Goal: Transaction & Acquisition: Purchase product/service

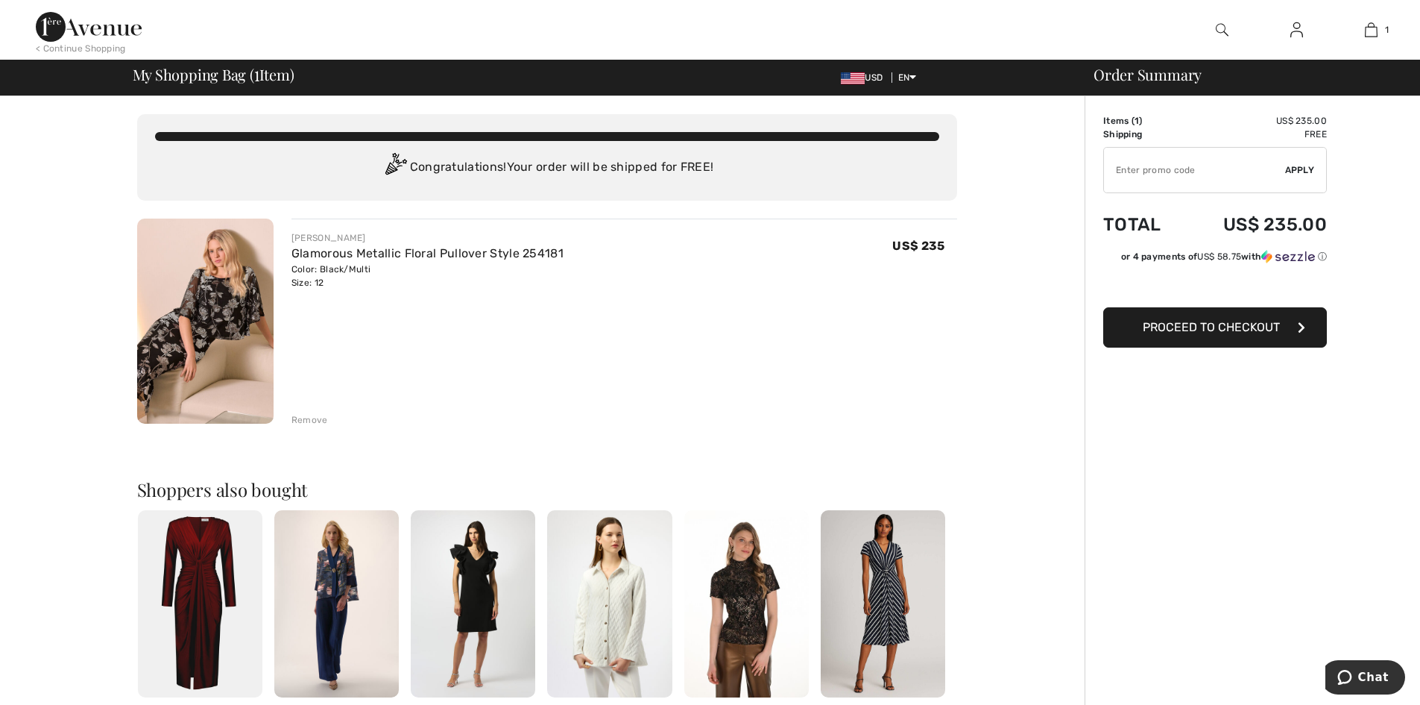
click at [1165, 177] on input "TEXT" at bounding box center [1194, 170] width 181 height 45
click at [1204, 323] on span "Proceed to Checkout" at bounding box center [1211, 327] width 137 height 14
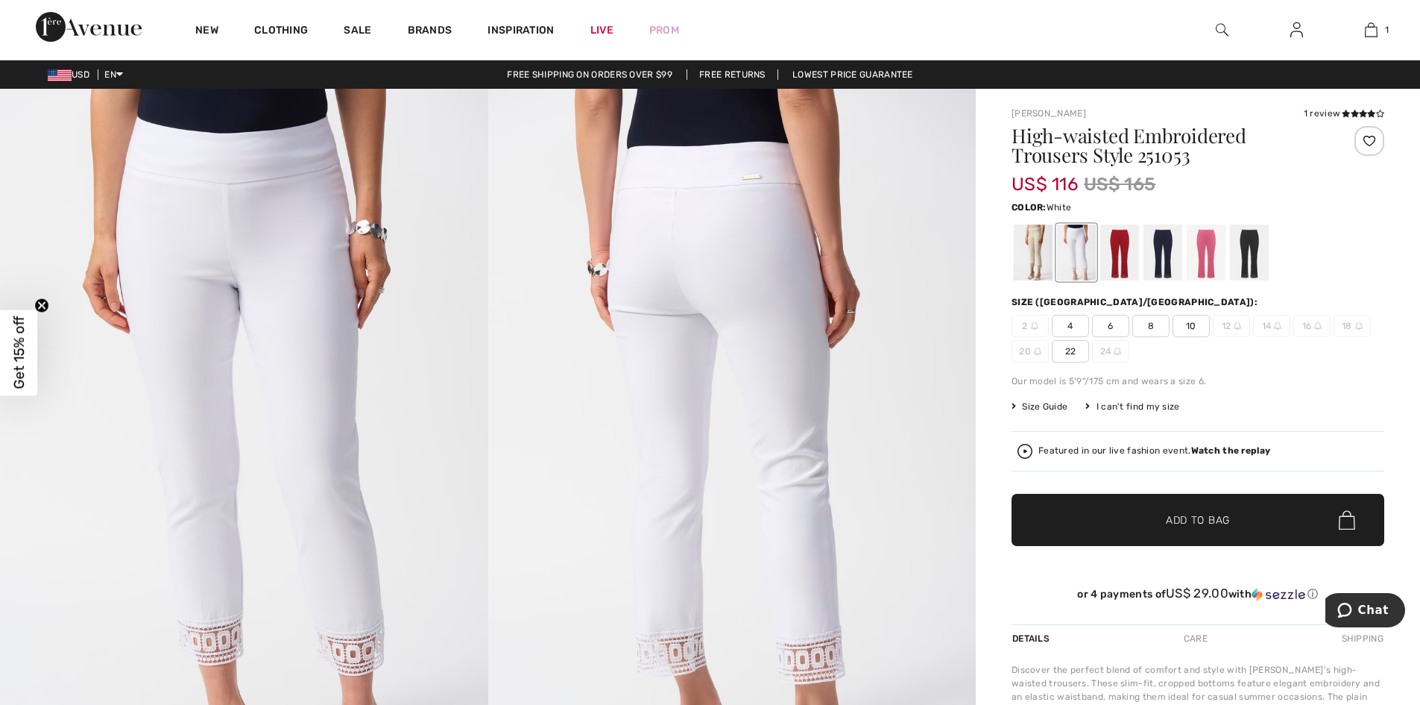
click at [27, 353] on span "Get 15% off" at bounding box center [18, 352] width 17 height 73
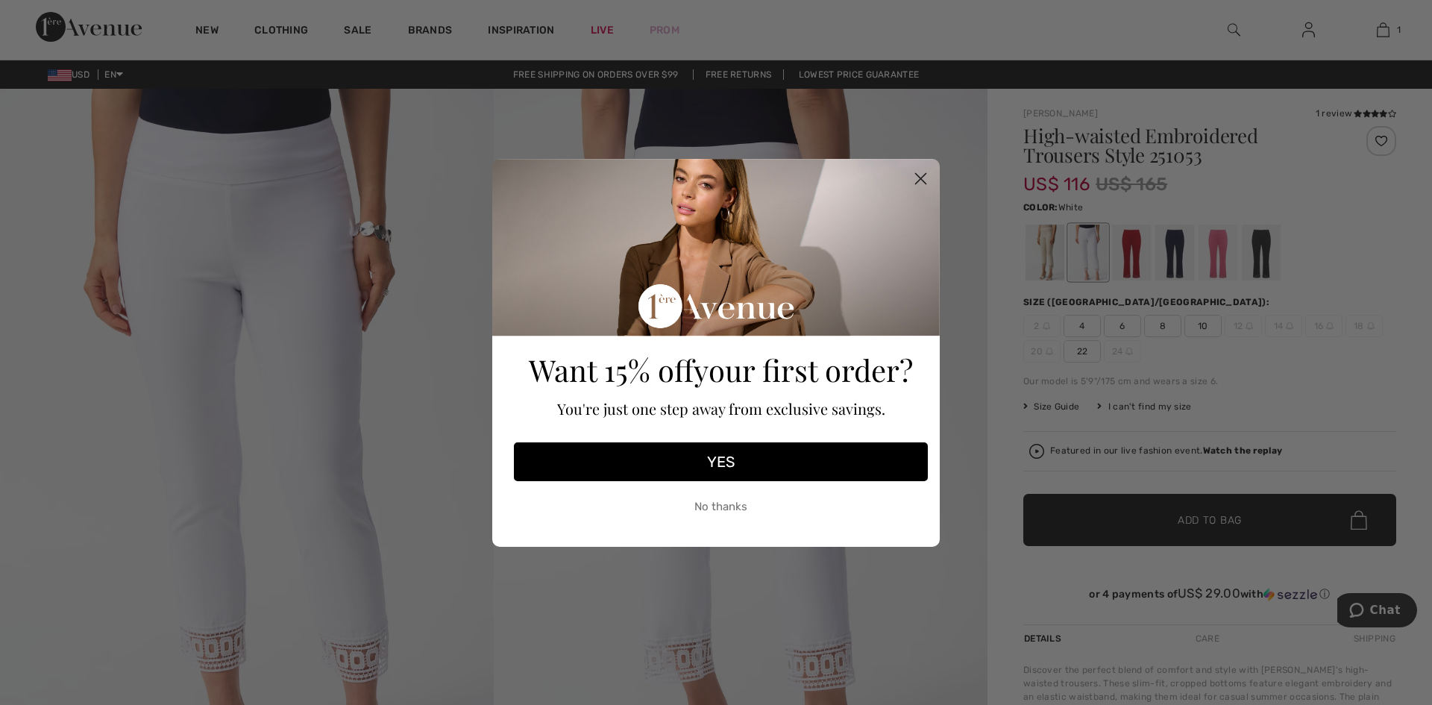
drag, startPoint x: 914, startPoint y: 178, endPoint x: 1101, endPoint y: 37, distance: 233.7
click at [916, 175] on circle "Close dialog" at bounding box center [920, 178] width 25 height 25
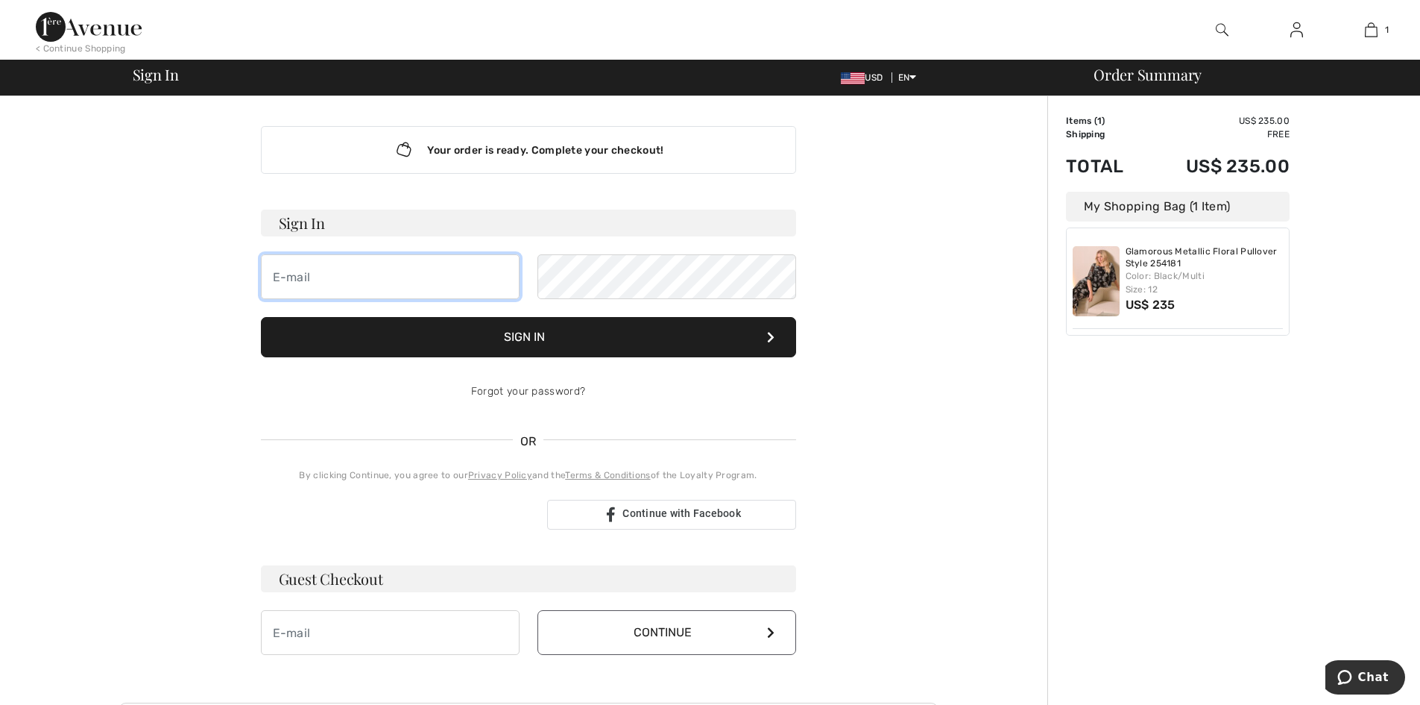
click at [345, 270] on input "email" at bounding box center [390, 276] width 259 height 45
type input "vwarren222@gmail.com"
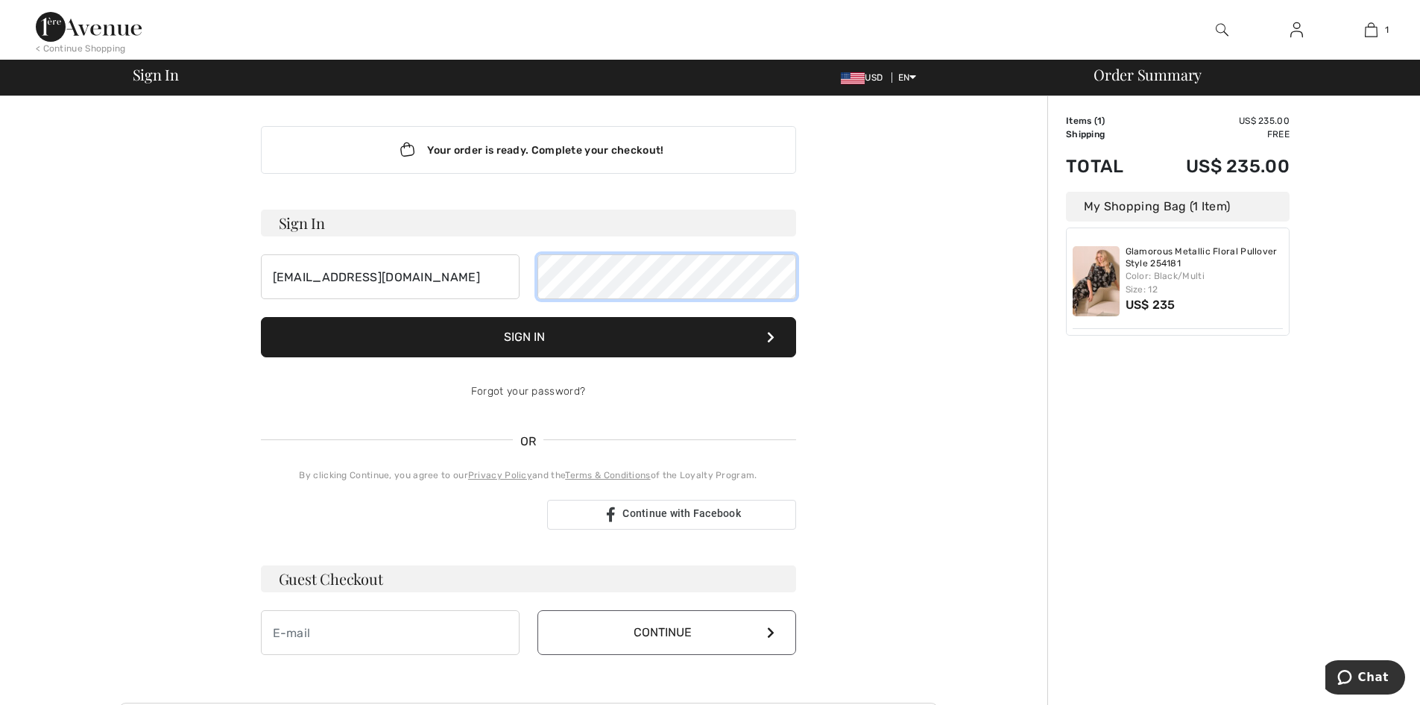
click at [261, 317] on button "Sign In" at bounding box center [528, 337] width 535 height 40
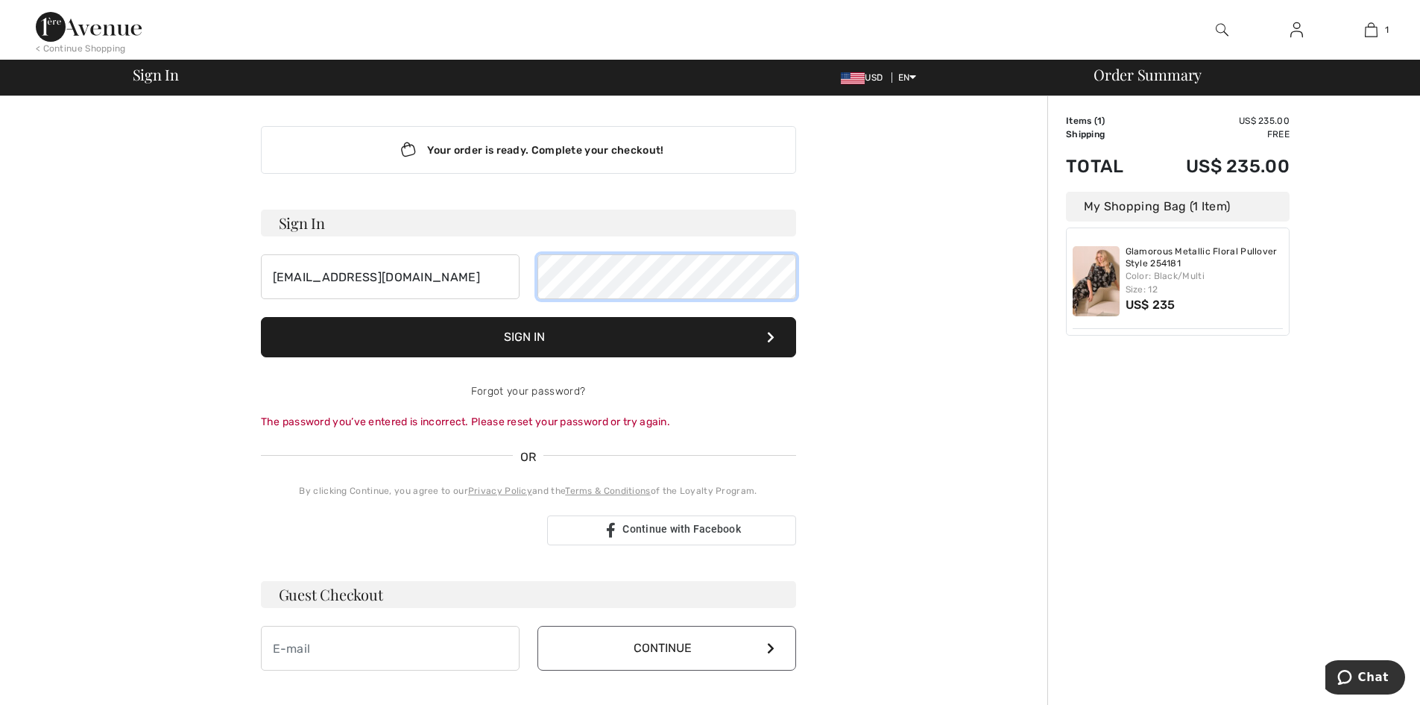
click at [261, 317] on button "Sign In" at bounding box center [528, 337] width 535 height 40
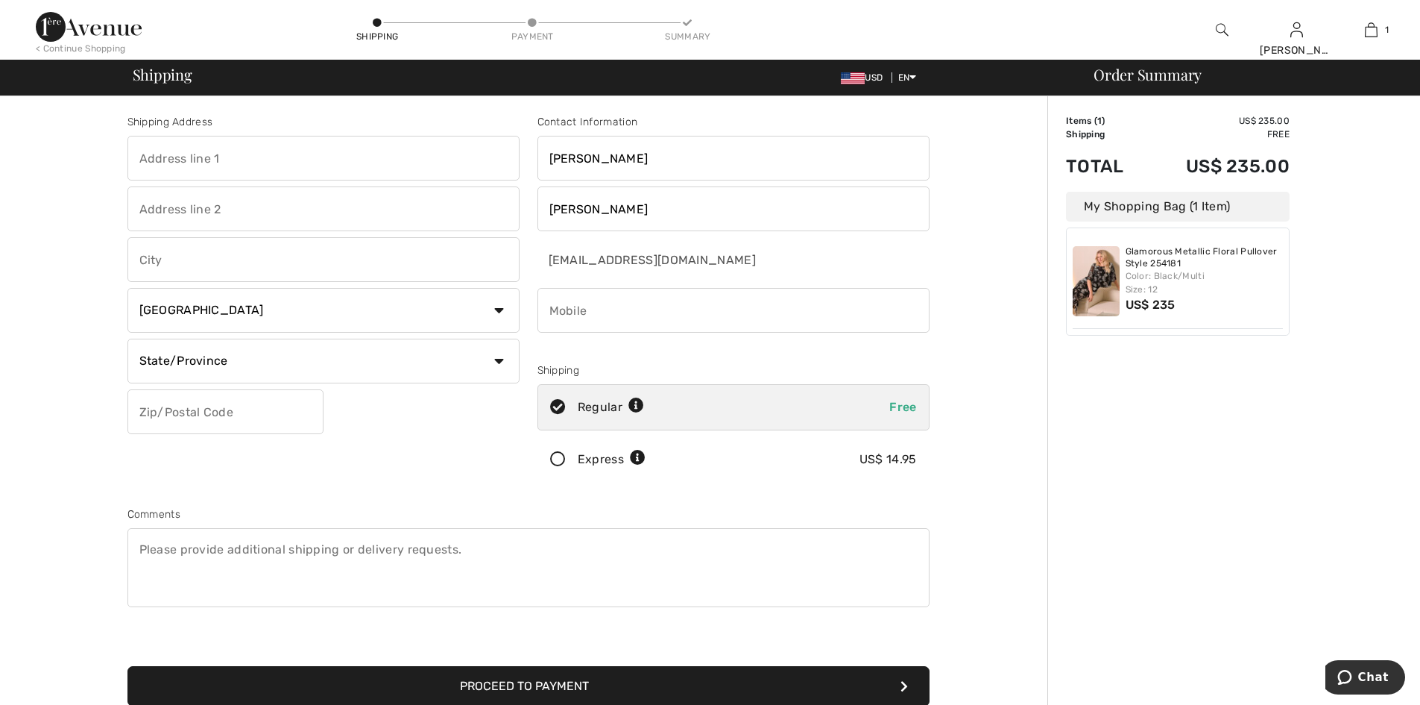
click at [195, 158] on input "text" at bounding box center [324, 158] width 392 height 45
type input "5457 Sheridan Drive"
click at [174, 204] on input "text" at bounding box center [324, 208] width 392 height 45
click at [190, 251] on input "text" at bounding box center [324, 259] width 392 height 45
type input "Williamsville"
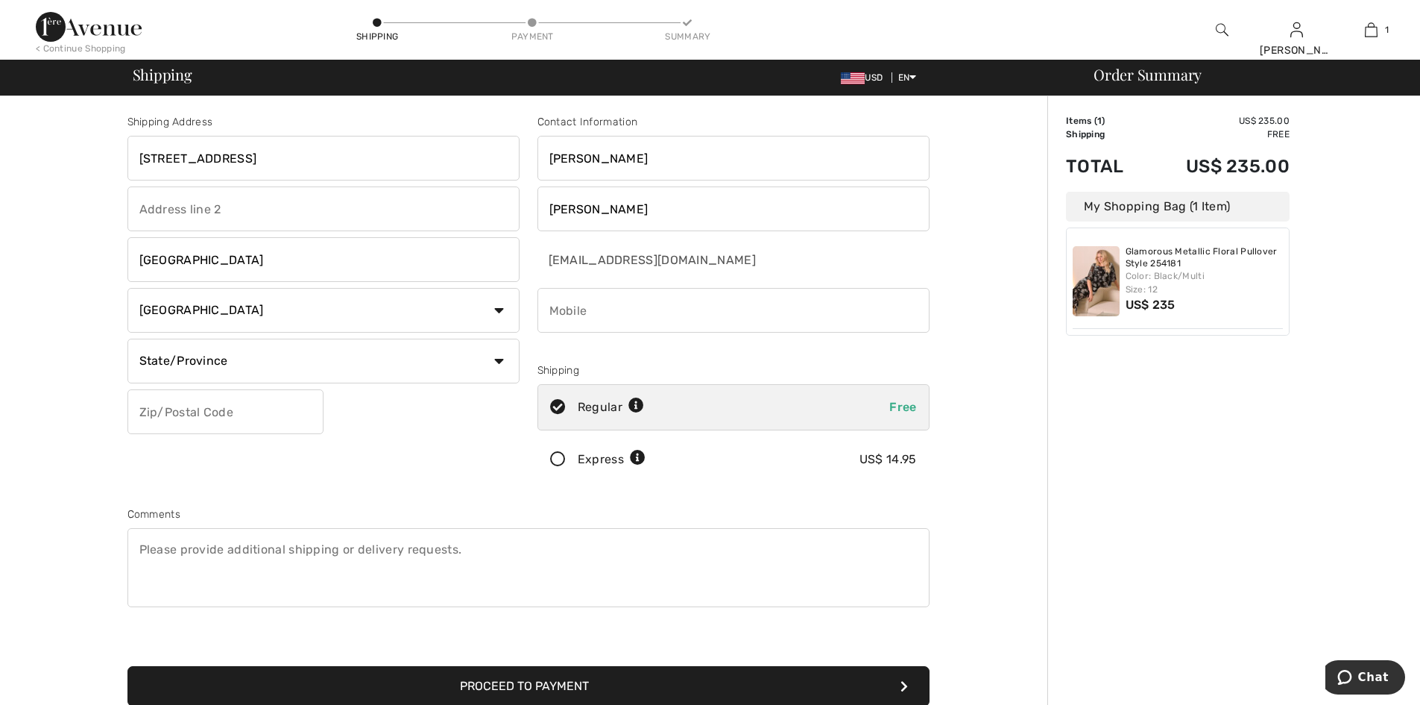
click at [500, 309] on select "Country Canada United States Afghanistan Aland Islands Albania Algeria American…" at bounding box center [324, 310] width 392 height 45
select select "US"
click at [128, 288] on select "Country Canada United States Afghanistan Aland Islands Albania Algeria American…" at bounding box center [324, 310] width 392 height 45
click at [500, 365] on select "State/Province Alabama Alaska American Samoa Arizona Arkansas California Colora…" at bounding box center [324, 361] width 392 height 45
click at [128, 339] on select "State/Province Alabama Alaska American Samoa Arizona Arkansas California Colora…" at bounding box center [324, 361] width 392 height 45
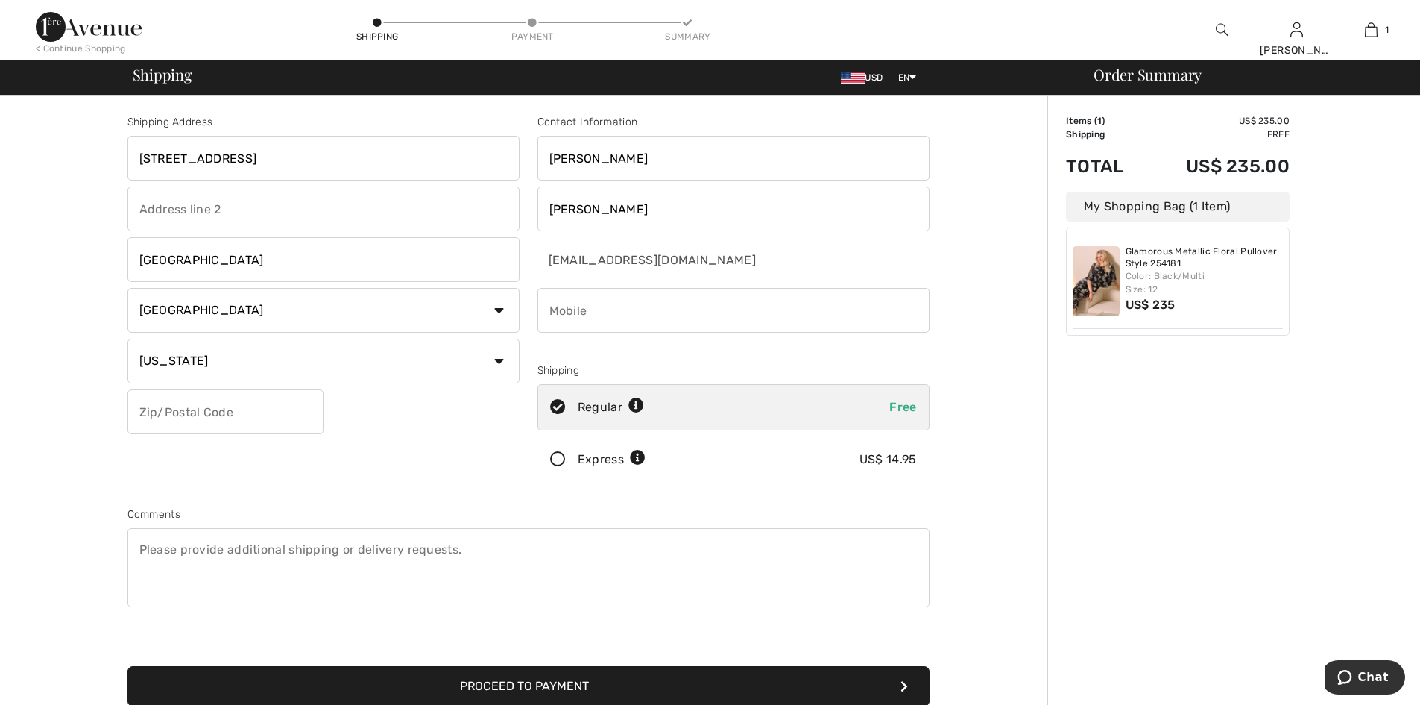
click at [495, 356] on select "State/Province Alabama Alaska American Samoa Arizona Arkansas California Colora…" at bounding box center [324, 361] width 392 height 45
select select "NY"
click at [128, 339] on select "State/Province Alabama Alaska American Samoa Arizona Arkansas California Colora…" at bounding box center [324, 361] width 392 height 45
click at [225, 414] on input "text" at bounding box center [226, 411] width 196 height 45
type input "14221"
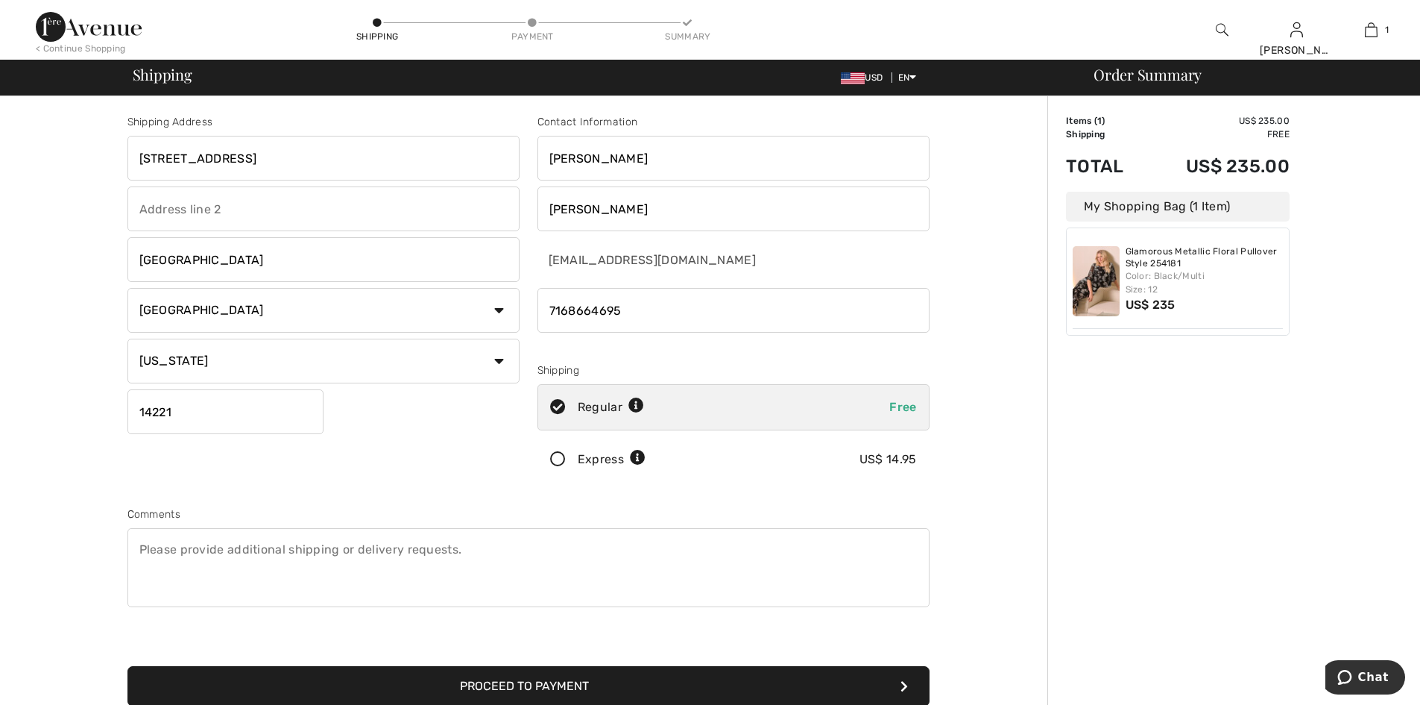
type input "7168664695"
radio input "true"
click at [293, 552] on textarea at bounding box center [529, 567] width 802 height 79
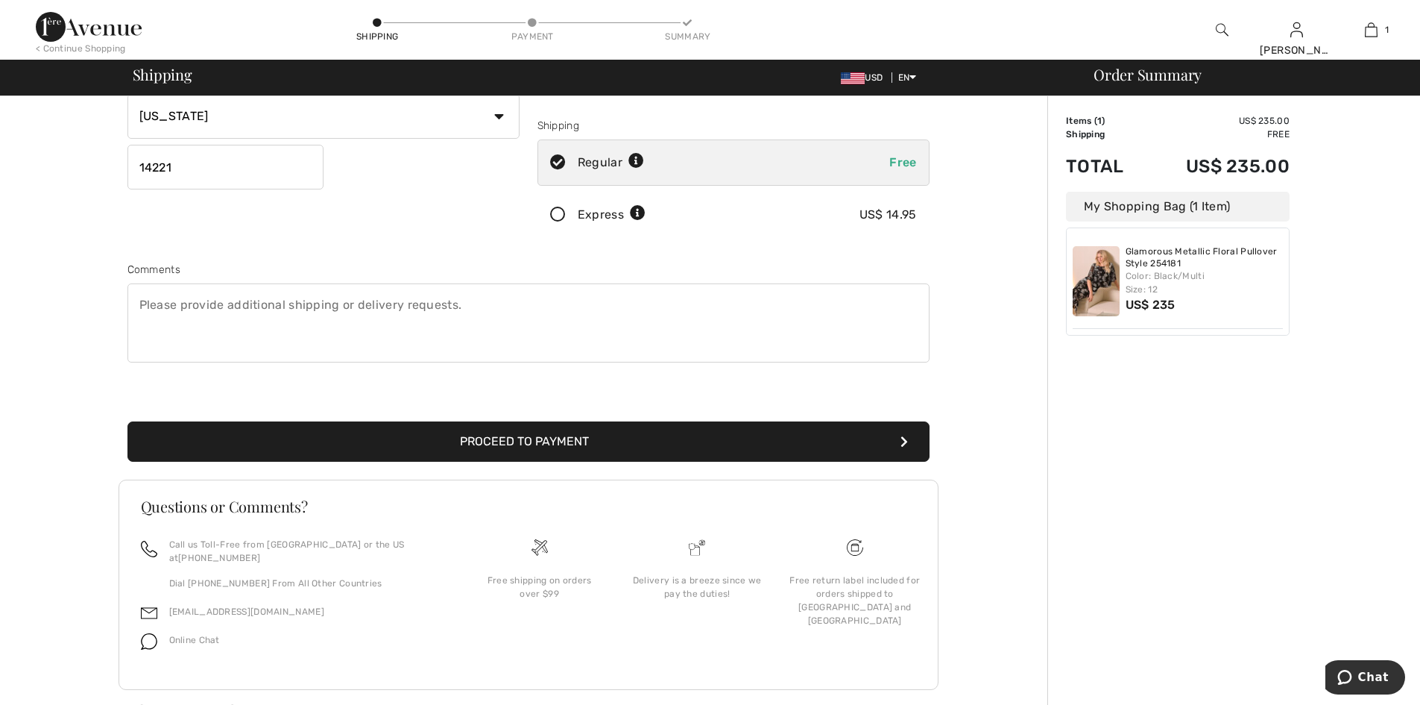
scroll to position [254, 0]
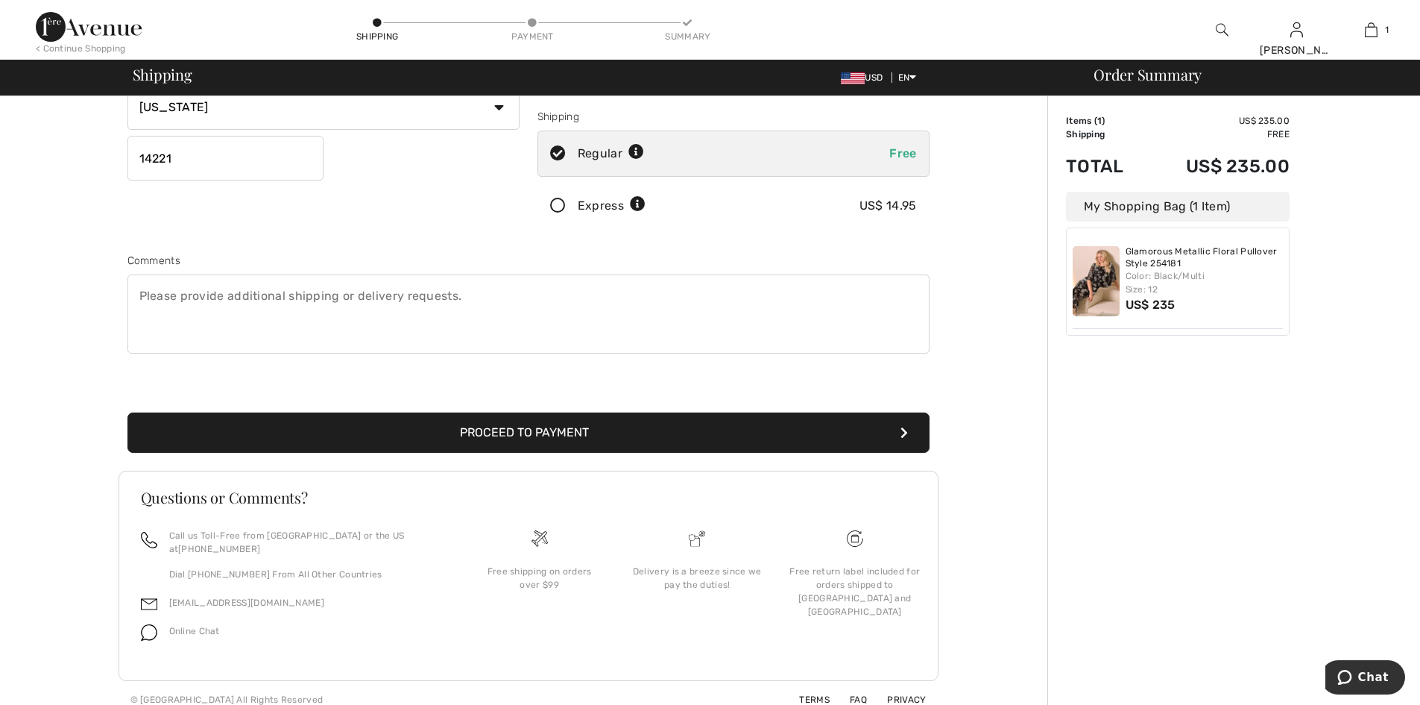
click at [577, 432] on button "Proceed to Payment" at bounding box center [529, 432] width 802 height 40
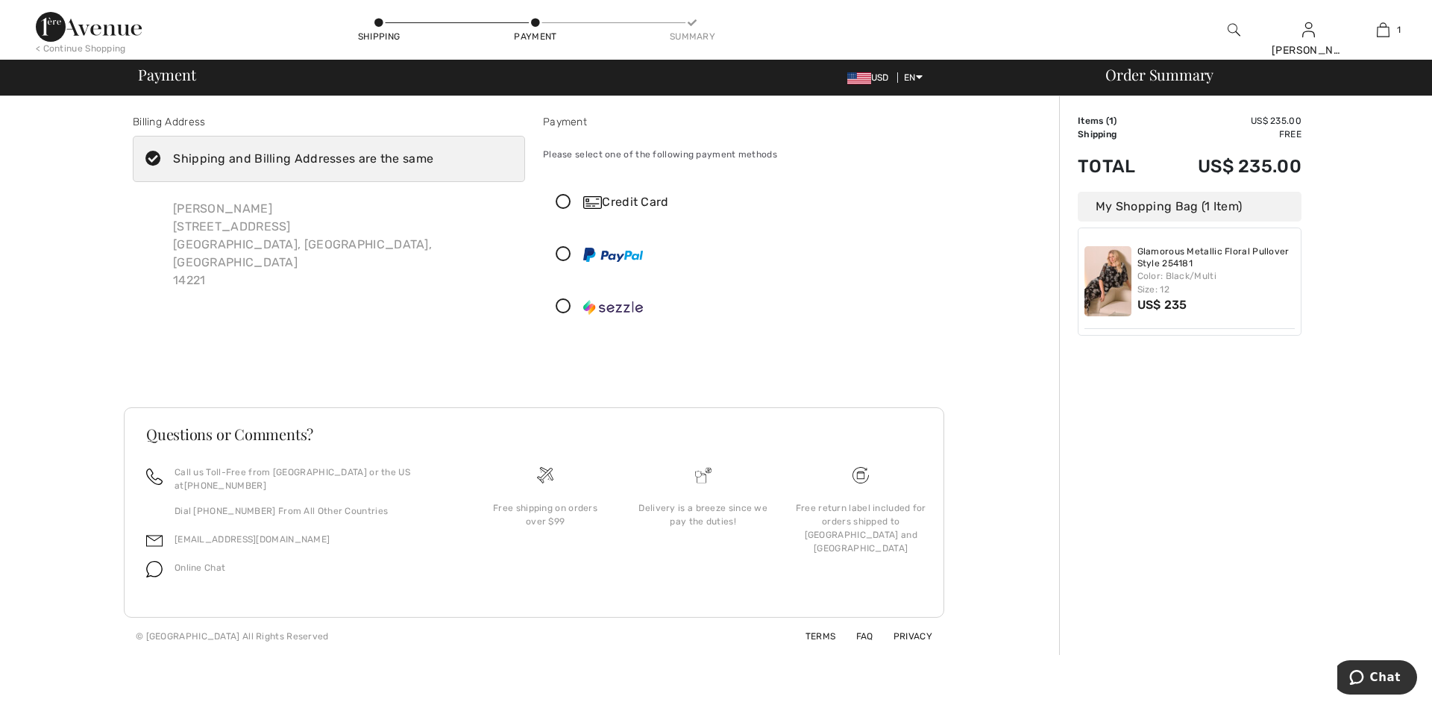
click at [567, 201] on icon at bounding box center [564, 203] width 40 height 16
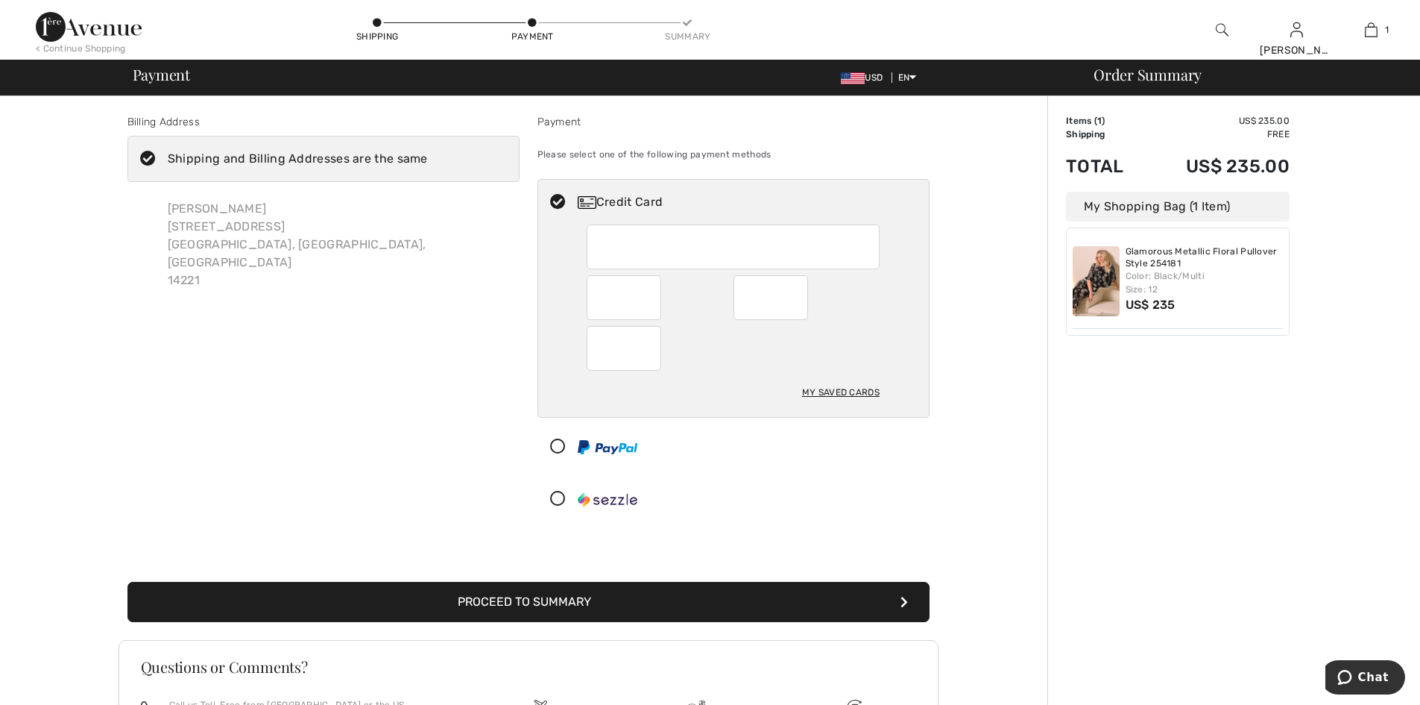
click at [570, 600] on button "Proceed to Summary" at bounding box center [529, 602] width 802 height 40
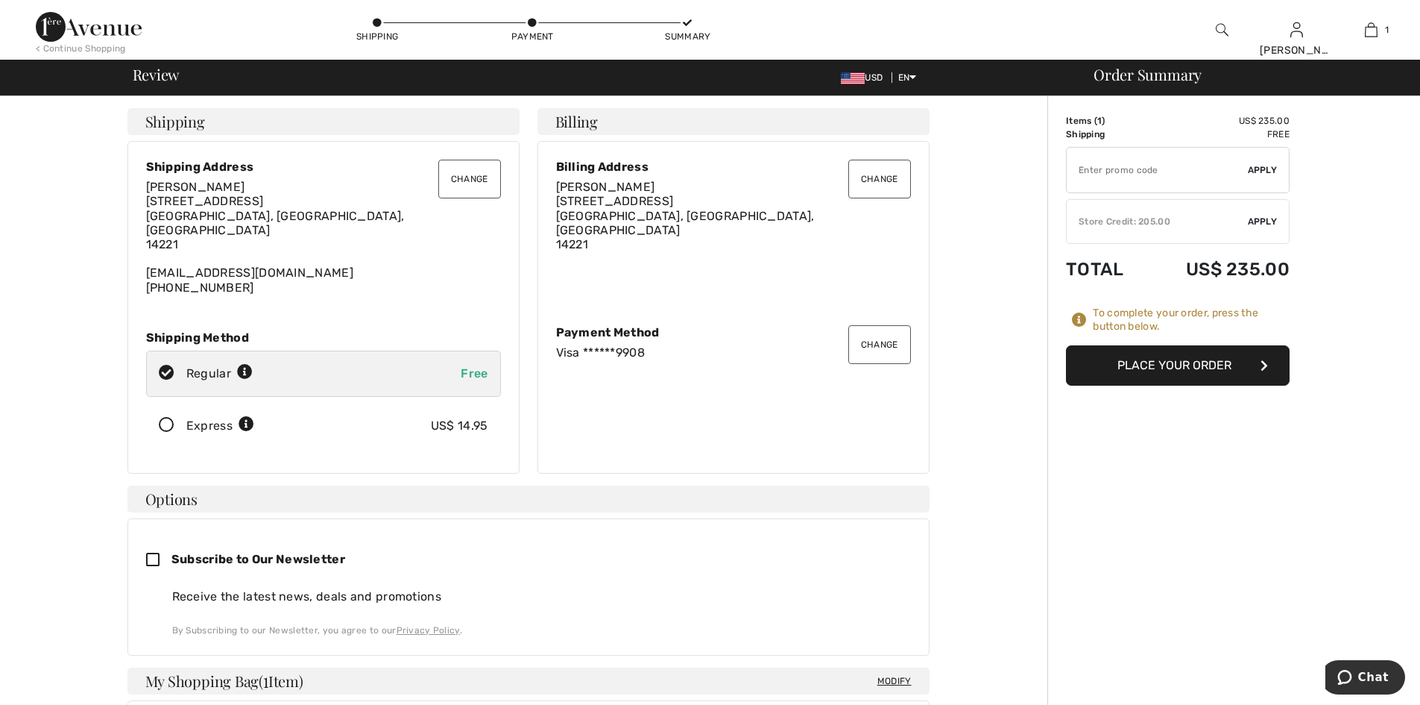
click at [878, 179] on button "Change" at bounding box center [880, 179] width 63 height 39
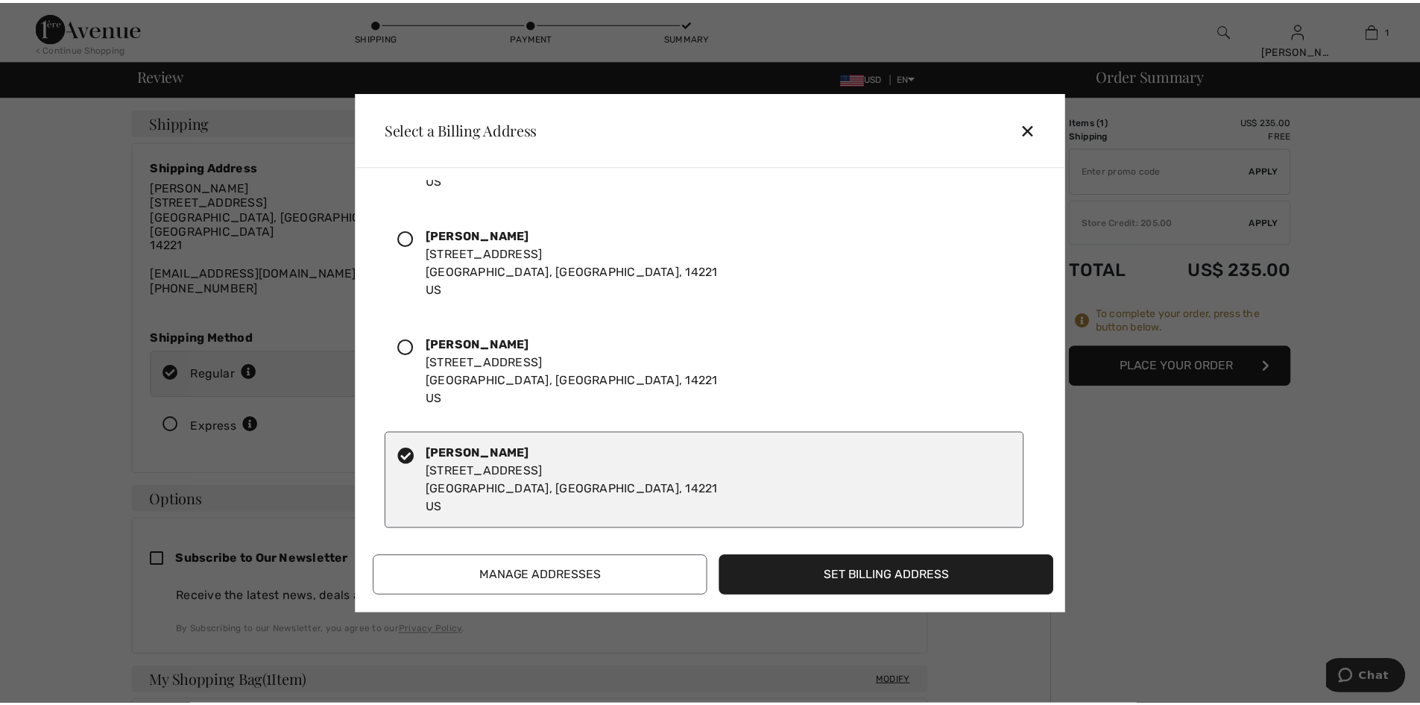
scroll to position [88, 0]
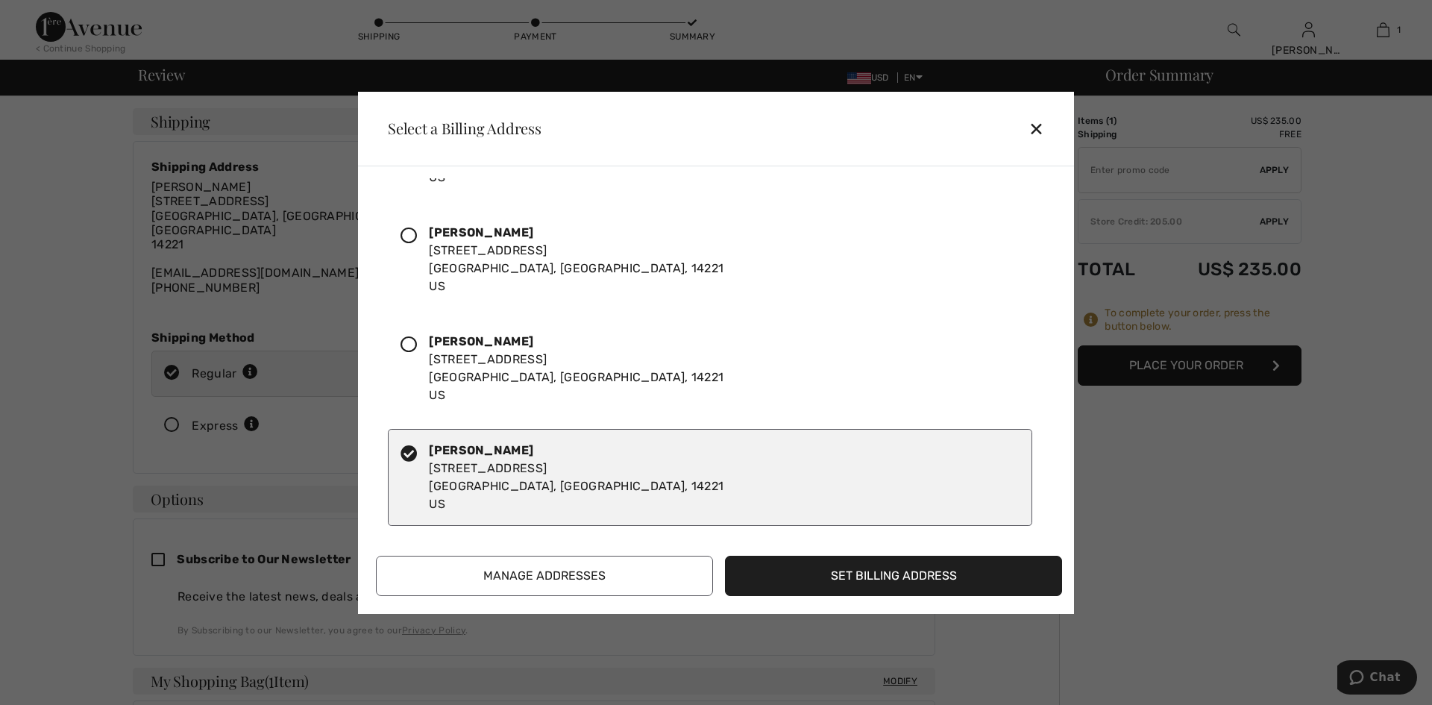
click at [529, 573] on button "Manage Addresses" at bounding box center [544, 576] width 337 height 40
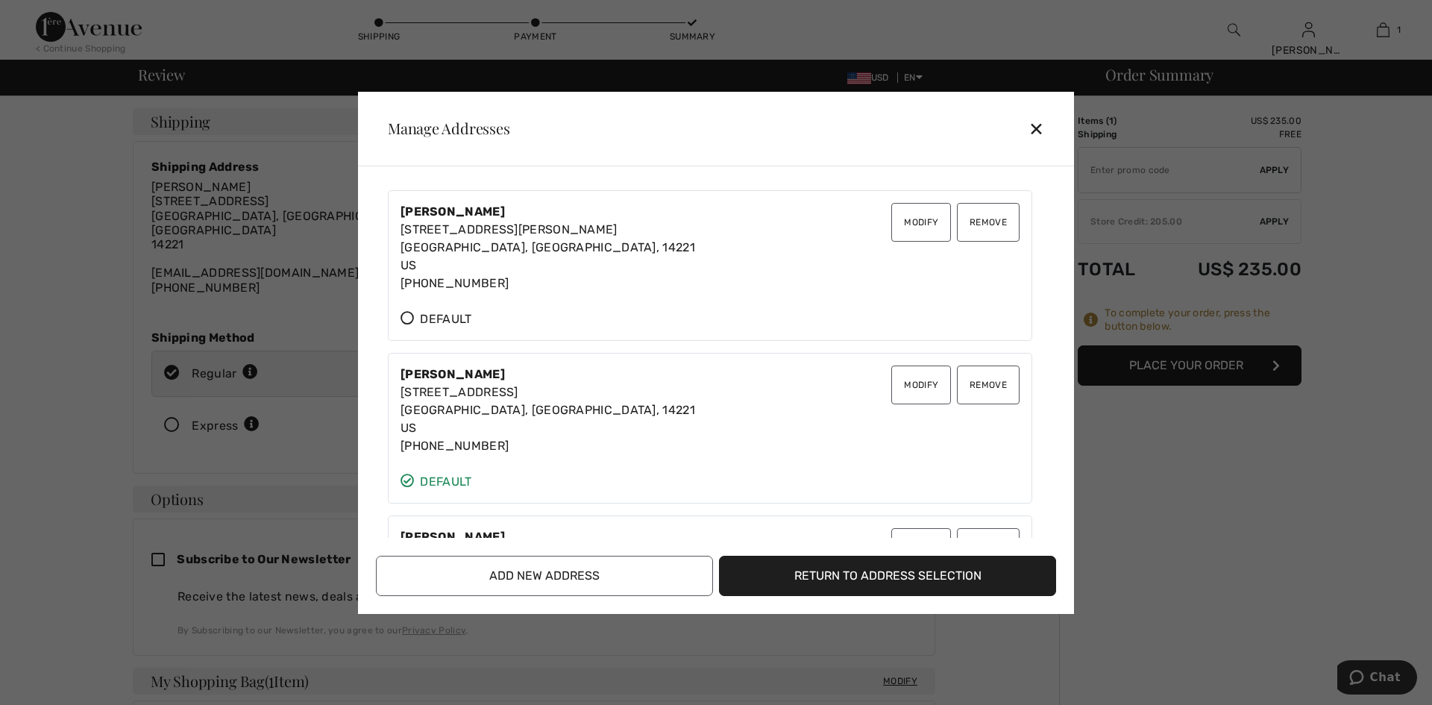
click at [609, 573] on button "Add New Address" at bounding box center [544, 576] width 337 height 40
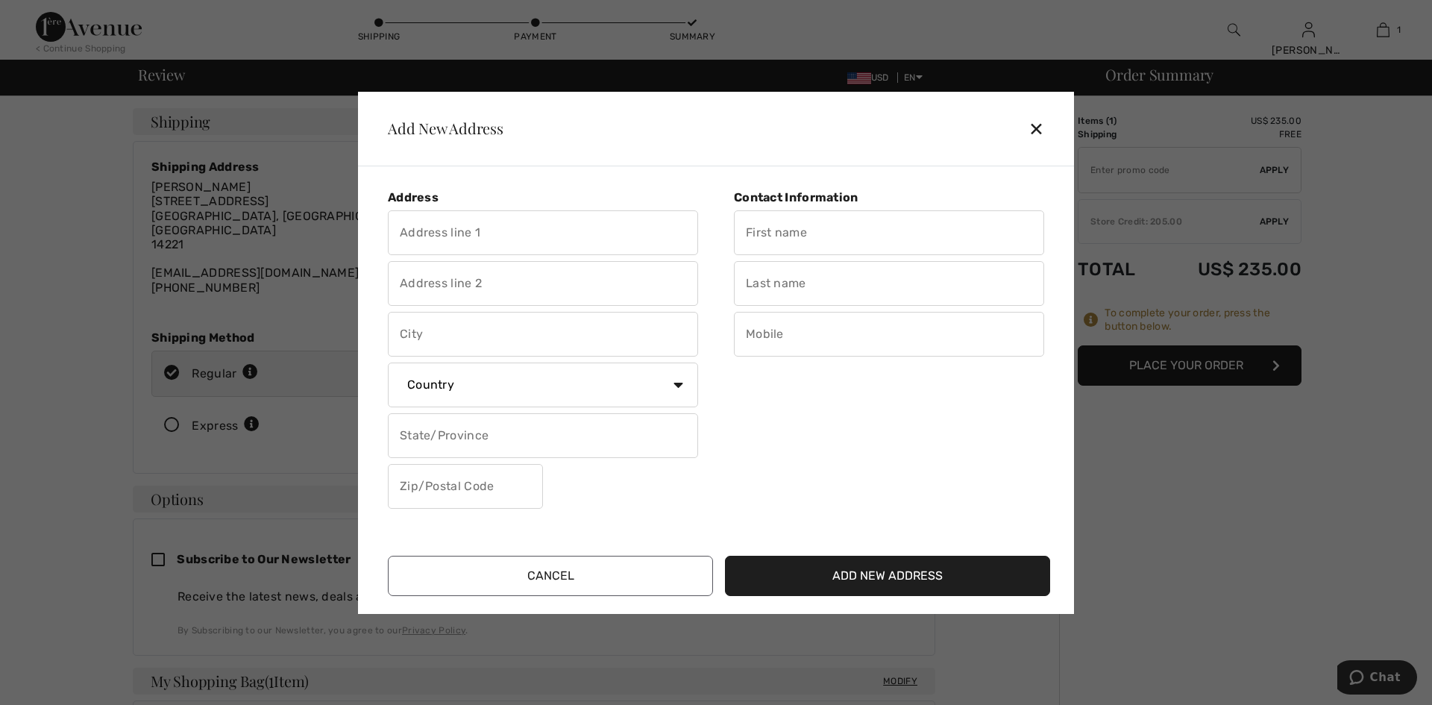
click at [515, 237] on input "text" at bounding box center [543, 232] width 310 height 45
type input "[STREET_ADDRESS]"
type input "[GEOGRAPHIC_DATA]"
click at [682, 383] on select "Country [GEOGRAPHIC_DATA] [GEOGRAPHIC_DATA] [GEOGRAPHIC_DATA] [GEOGRAPHIC_DATA]…" at bounding box center [543, 384] width 310 height 45
select select "US"
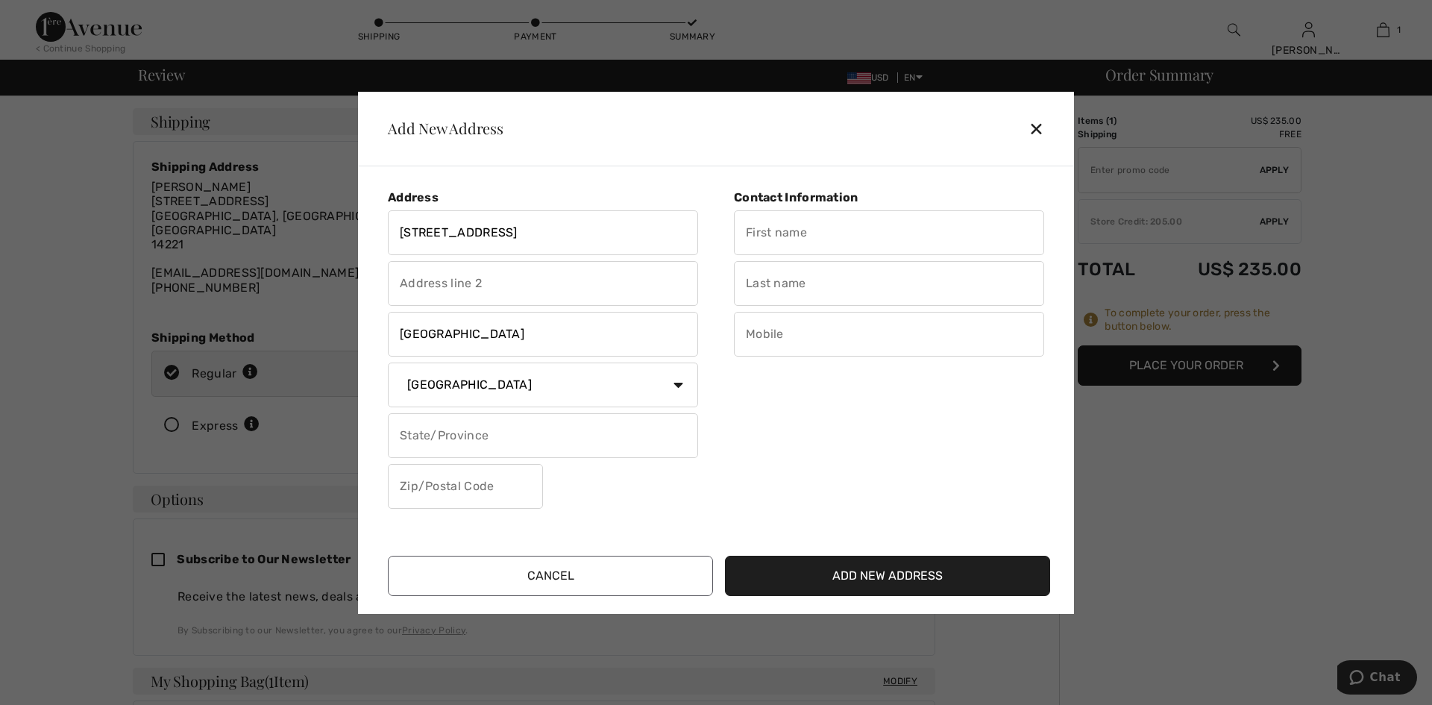
click at [388, 362] on select "Country [GEOGRAPHIC_DATA] [GEOGRAPHIC_DATA] [GEOGRAPHIC_DATA] [GEOGRAPHIC_DATA]…" at bounding box center [543, 384] width 310 height 45
click at [465, 493] on input "text" at bounding box center [465, 486] width 155 height 45
type input "14221"
click at [674, 435] on select "State/Province [US_STATE] [US_STATE] [US_STATE] [US_STATE] [US_STATE] [US_STATE…" at bounding box center [543, 435] width 310 height 45
select select "NY"
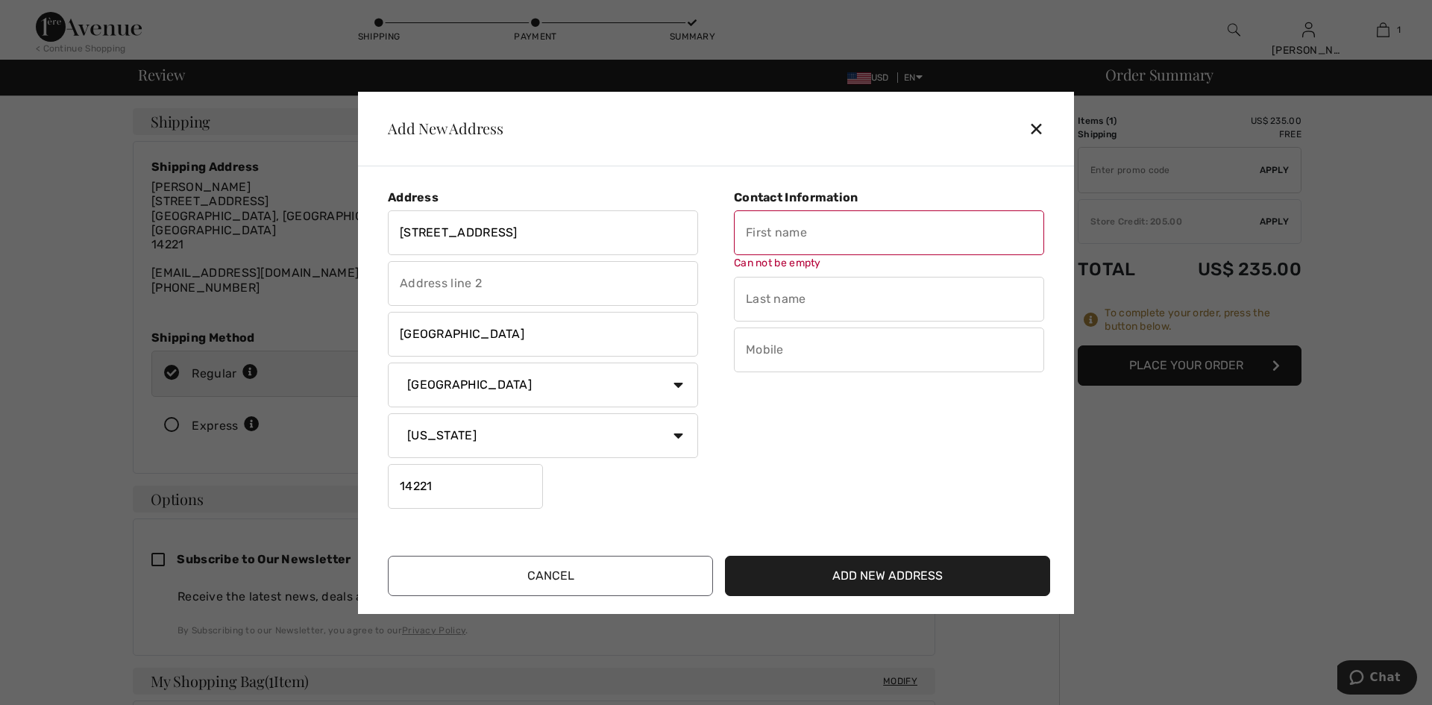
click at [388, 413] on select "State/Province [US_STATE] [US_STATE] [US_STATE] [US_STATE] [US_STATE] [US_STATE…" at bounding box center [543, 435] width 310 height 45
click at [793, 235] on input "text" at bounding box center [889, 232] width 310 height 45
type input "[PERSON_NAME]"
click at [820, 292] on input "text" at bounding box center [889, 299] width 310 height 45
type input "[PERSON_NAME]"
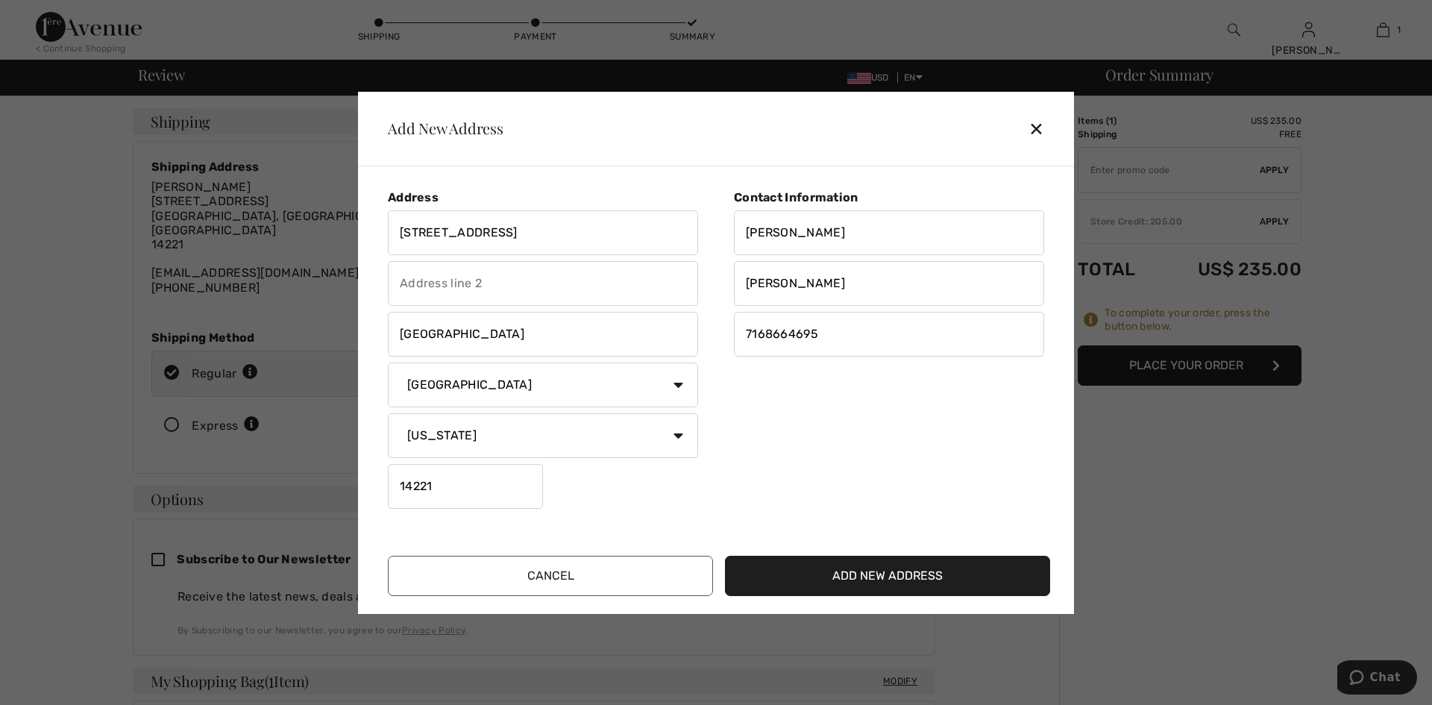
type input "7168664695"
click at [884, 576] on button "Add New Address" at bounding box center [887, 576] width 325 height 40
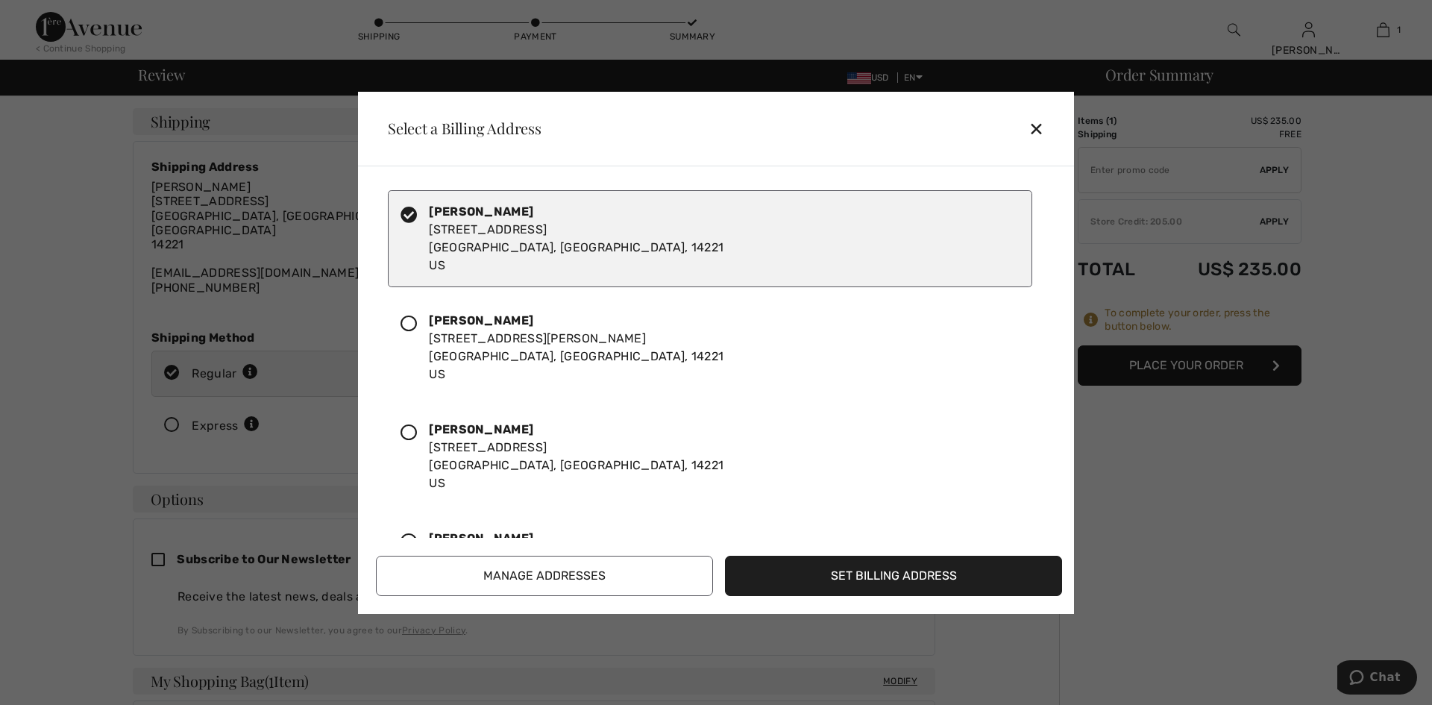
click at [897, 576] on button "Set Billing Address" at bounding box center [893, 576] width 337 height 40
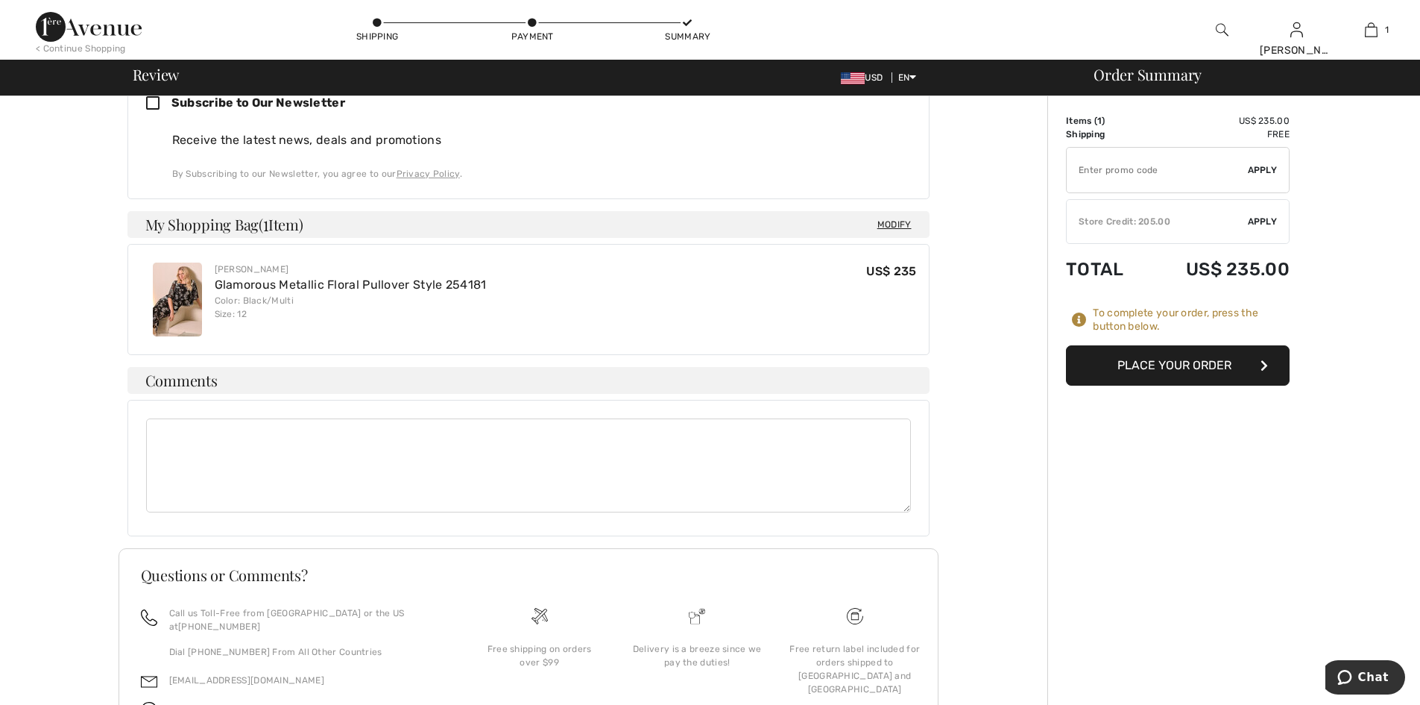
scroll to position [520, 0]
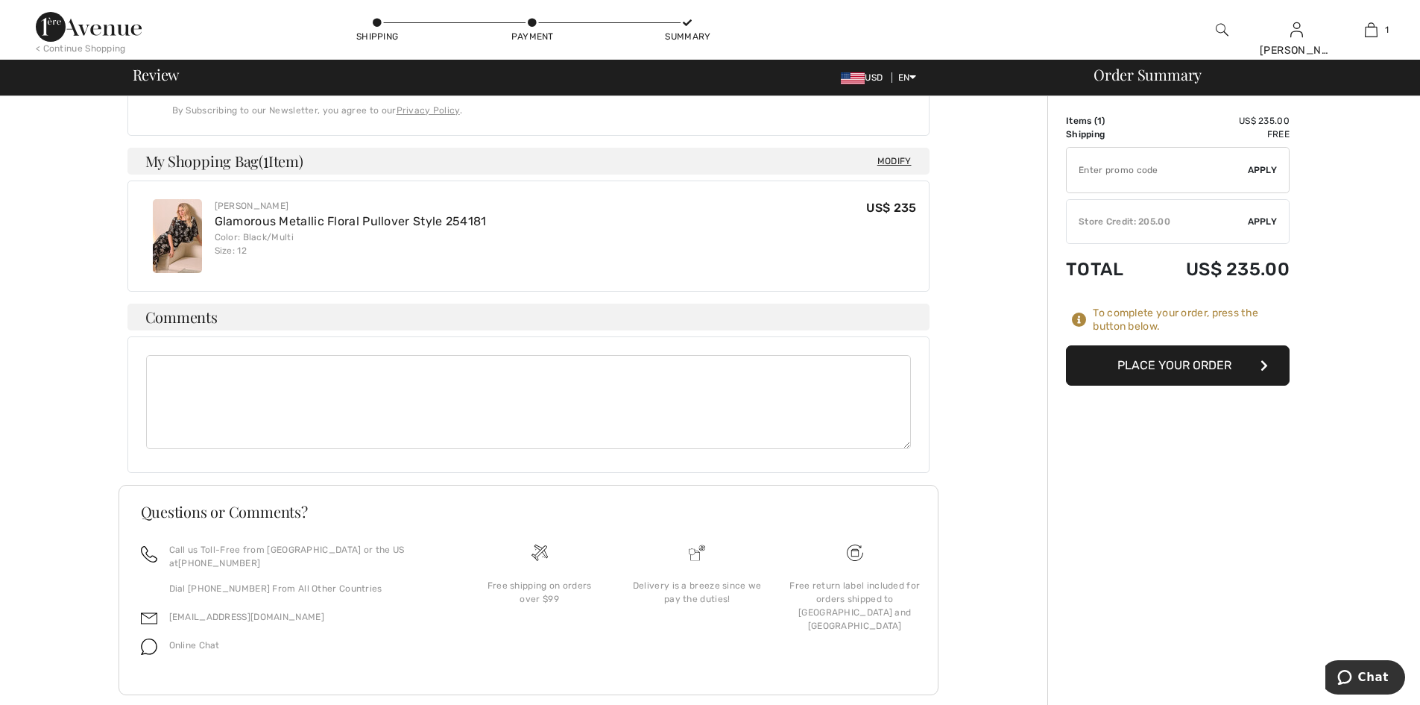
click at [216, 370] on textarea at bounding box center [528, 402] width 765 height 94
drag, startPoint x: 175, startPoint y: 351, endPoint x: 227, endPoint y: 342, distance: 52.4
click at [176, 355] on textarea "[PERSON_NAME]" at bounding box center [528, 402] width 765 height 94
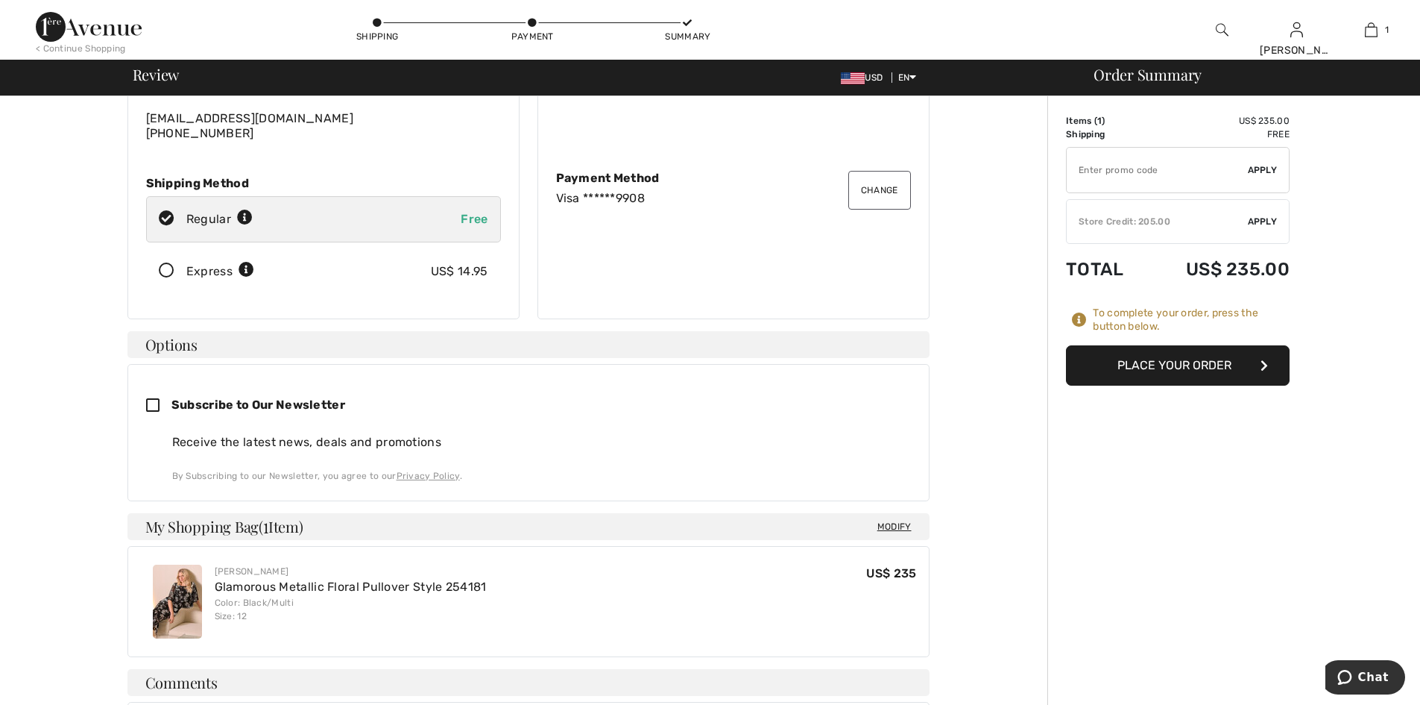
scroll to position [72, 0]
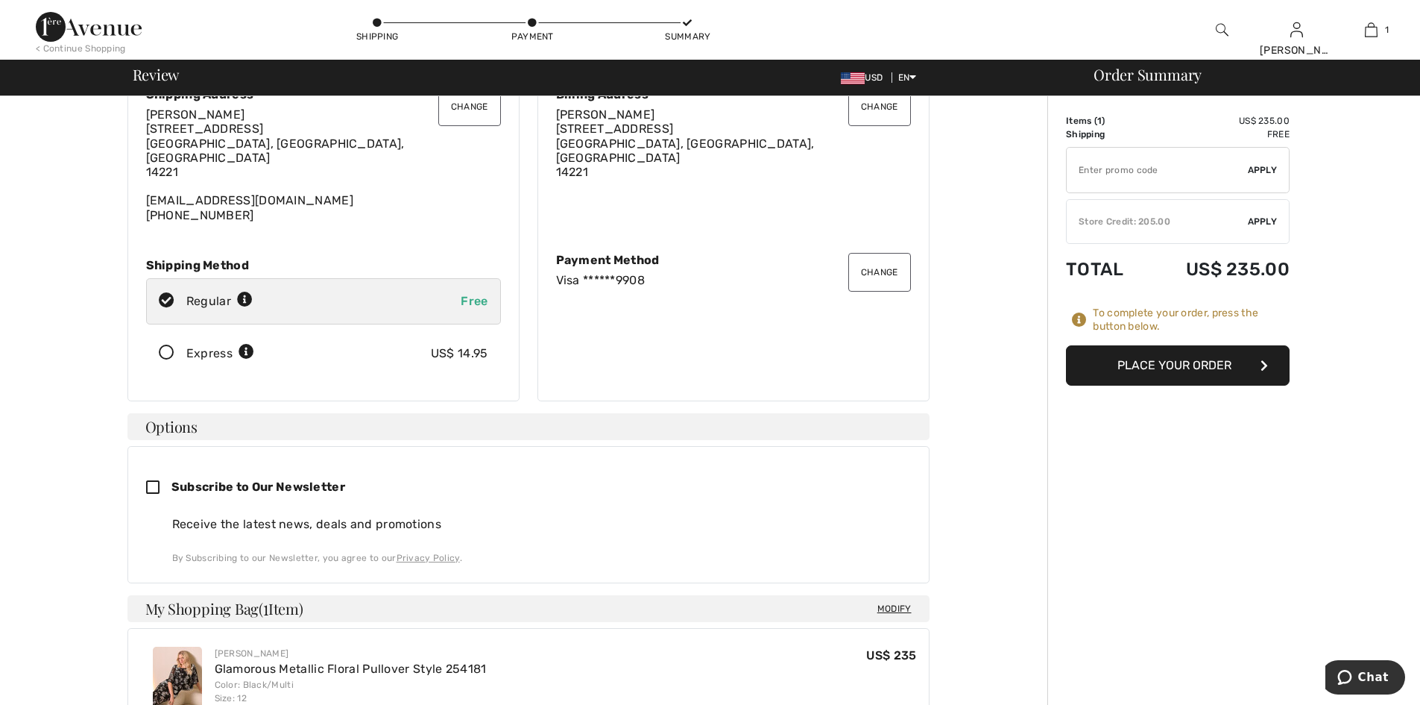
type textarea "K Kielbala"
click at [1177, 358] on button "Place Your Order" at bounding box center [1178, 365] width 224 height 40
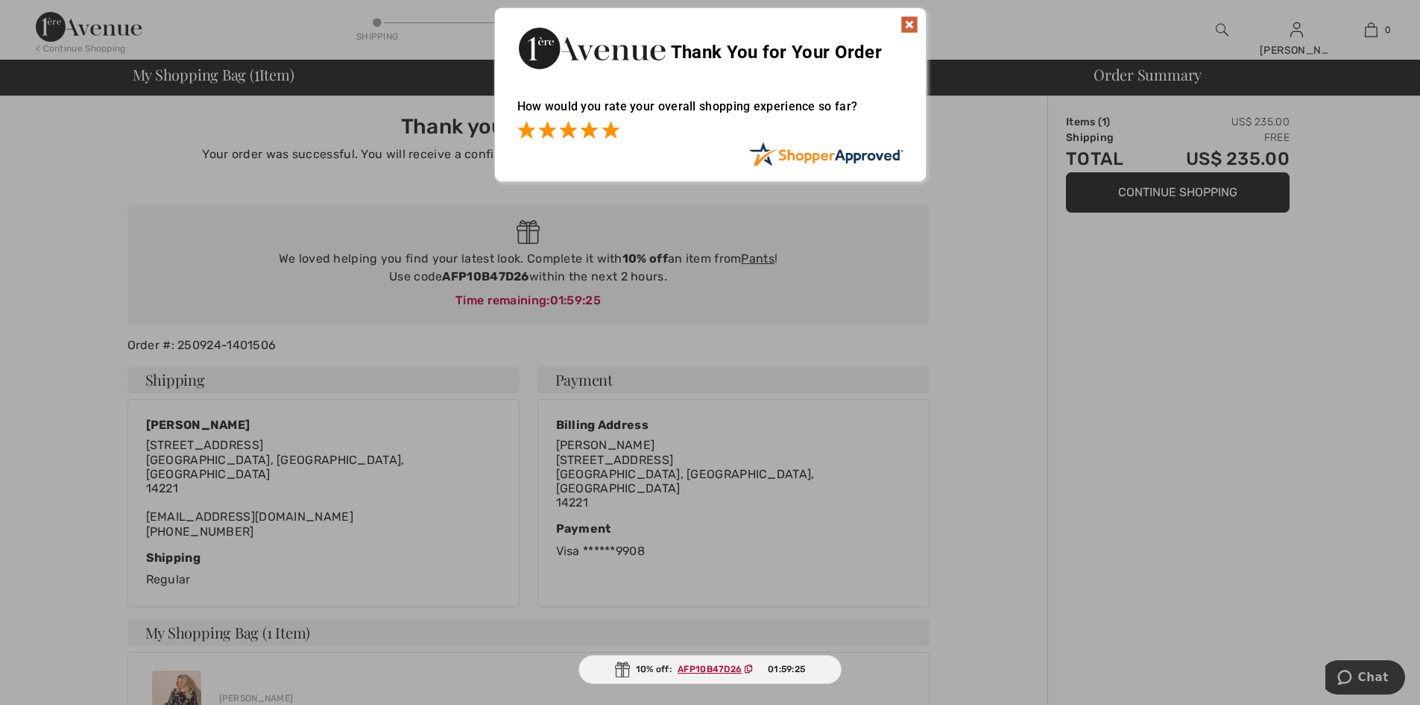
drag, startPoint x: 608, startPoint y: 125, endPoint x: 617, endPoint y: 129, distance: 10.4
click at [611, 128] on span at bounding box center [611, 130] width 18 height 18
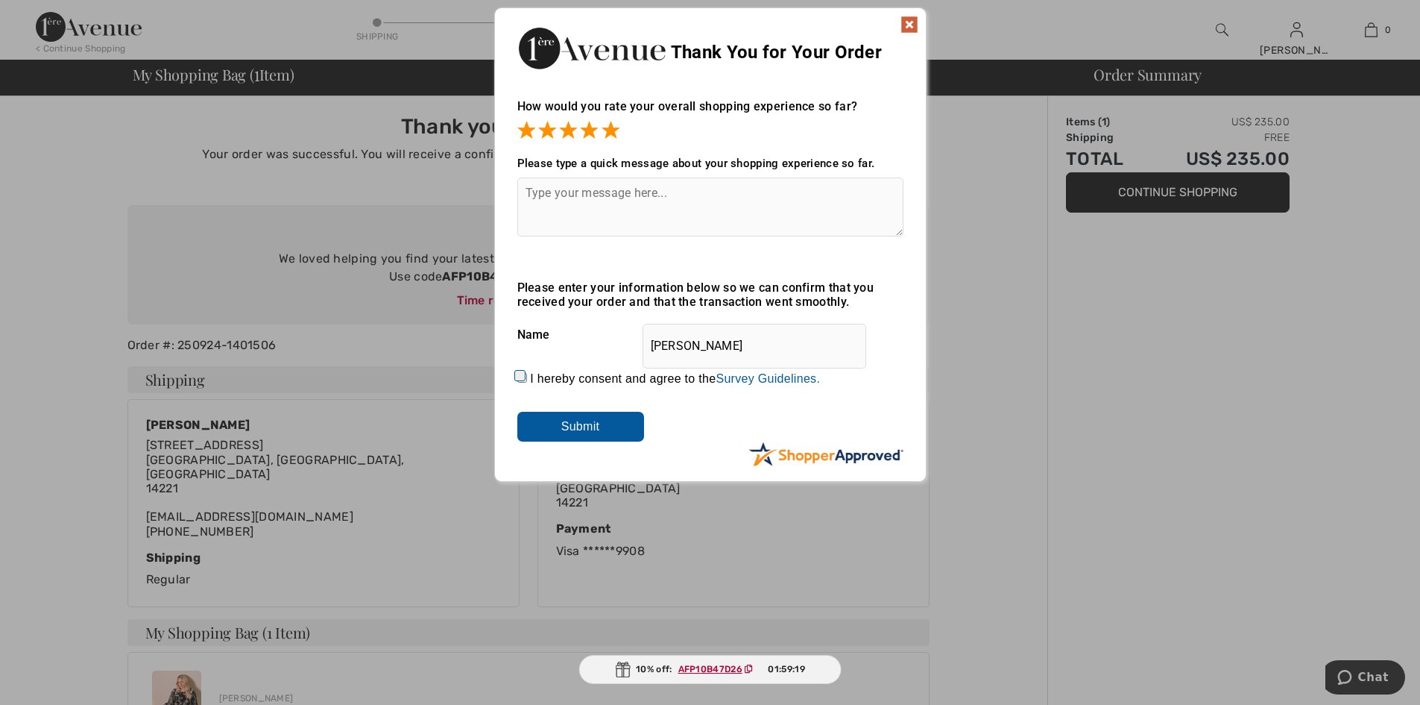
click at [618, 429] on input "Submit" at bounding box center [580, 427] width 127 height 30
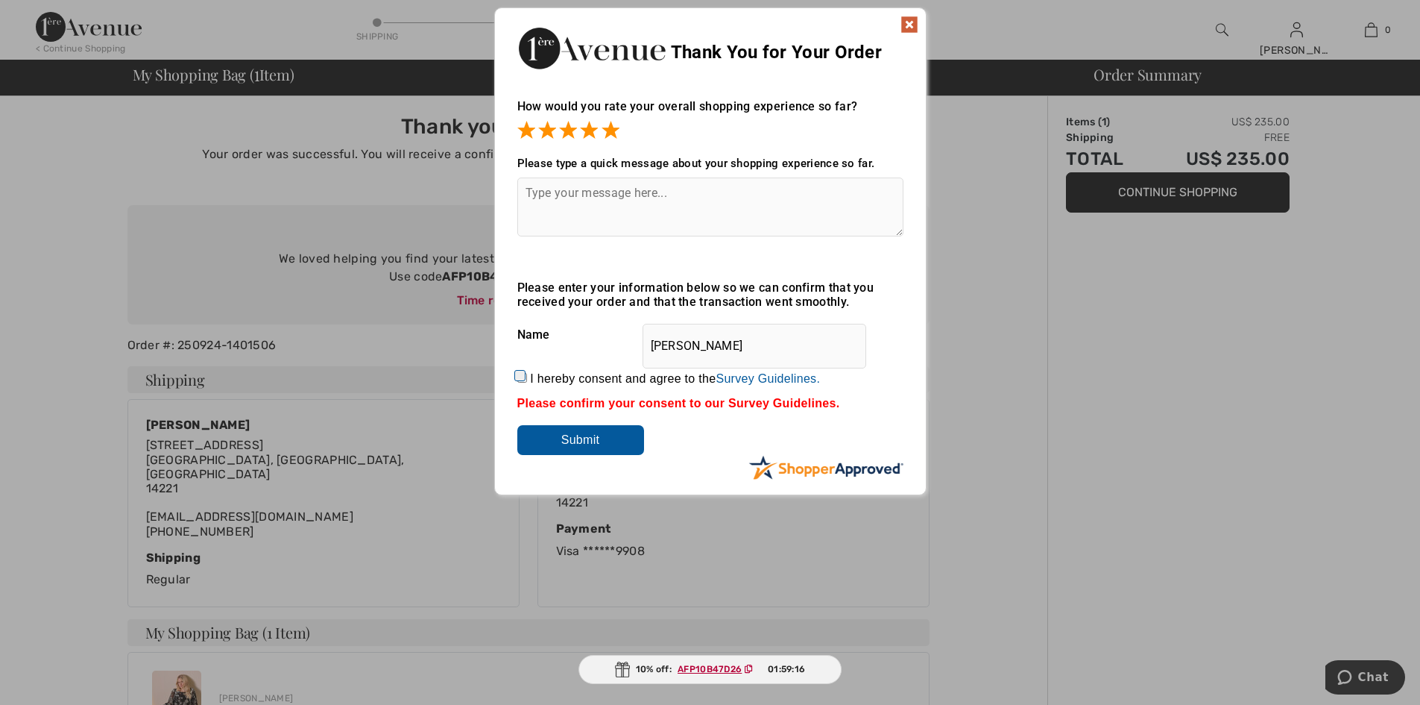
click at [912, 25] on img at bounding box center [910, 25] width 18 height 18
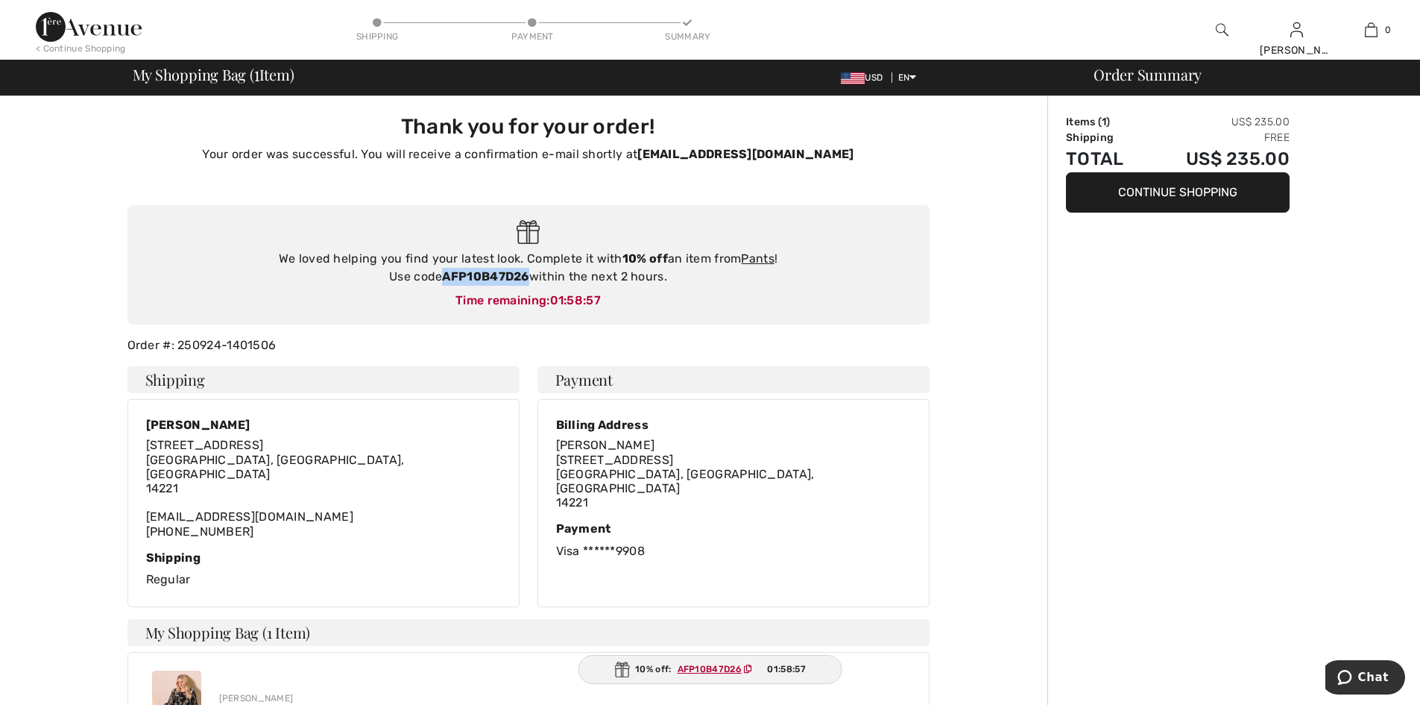
drag, startPoint x: 442, startPoint y: 278, endPoint x: 529, endPoint y: 276, distance: 86.5
click at [529, 276] on strong "AFP10B47D26" at bounding box center [485, 276] width 86 height 14
copy strong "AFP10B47D26"
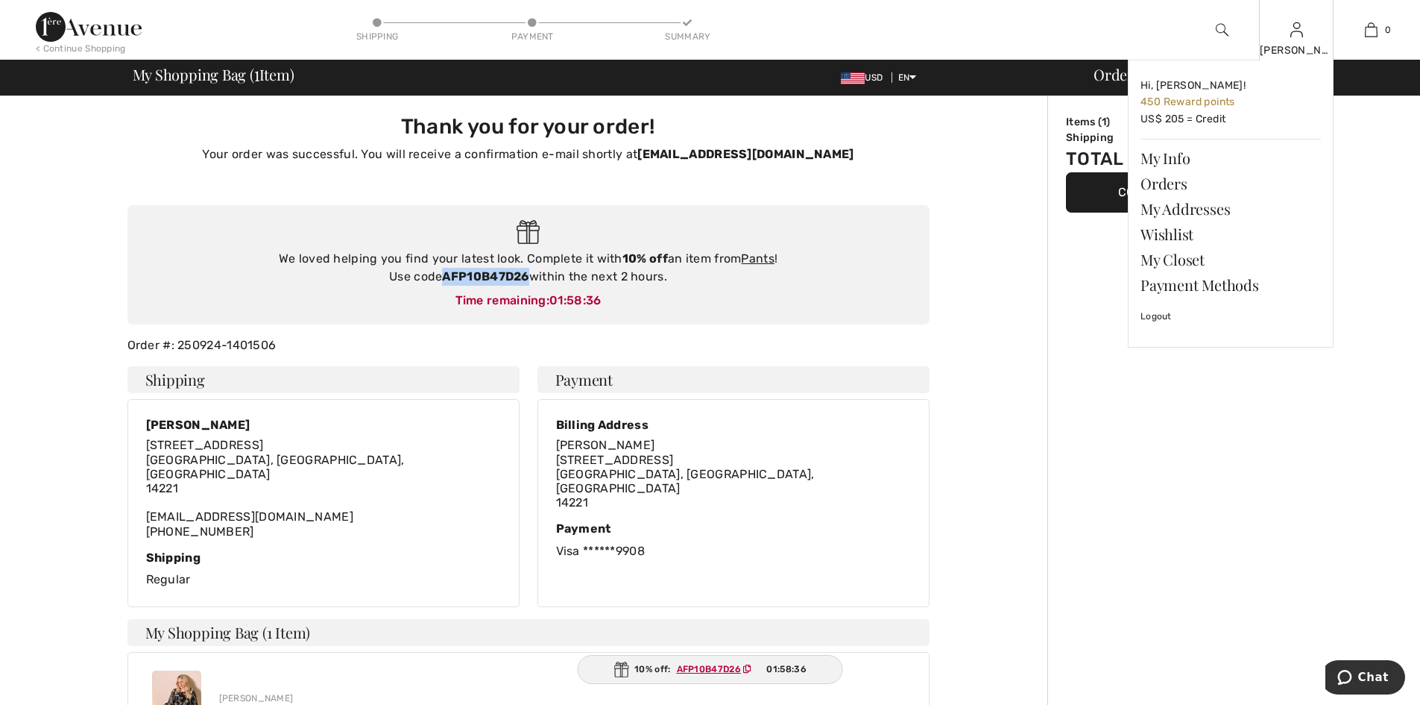
click at [1297, 38] on img at bounding box center [1297, 30] width 13 height 18
click at [1163, 313] on link "Logout" at bounding box center [1231, 316] width 180 height 37
